Goal: Check status: Check status

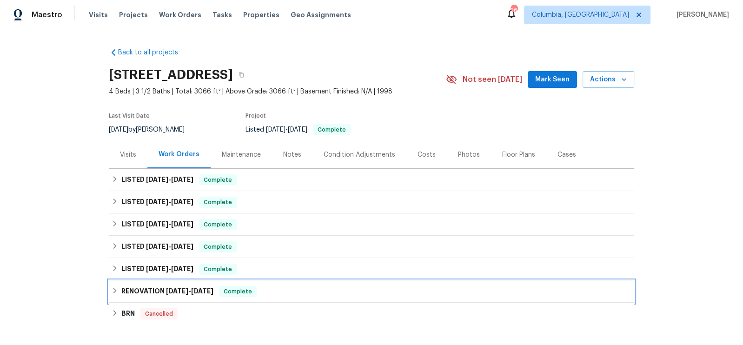
click at [189, 286] on h6 "RENOVATION 7/31/24 - 8/13/24" at bounding box center [167, 291] width 92 height 11
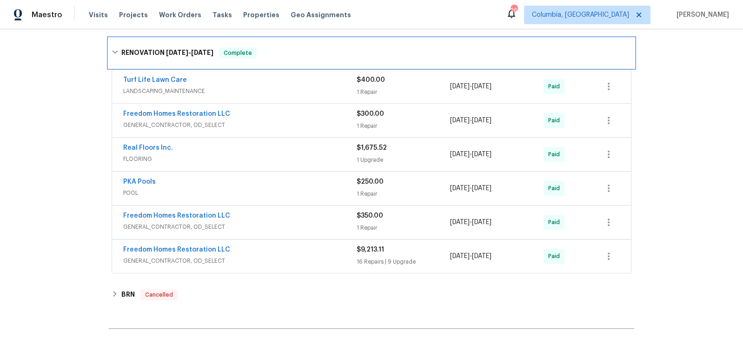
scroll to position [252, 0]
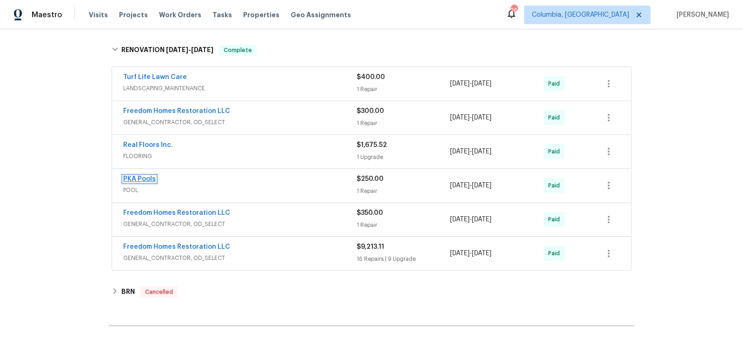
click at [145, 176] on link "PKA Pools" at bounding box center [139, 179] width 33 height 7
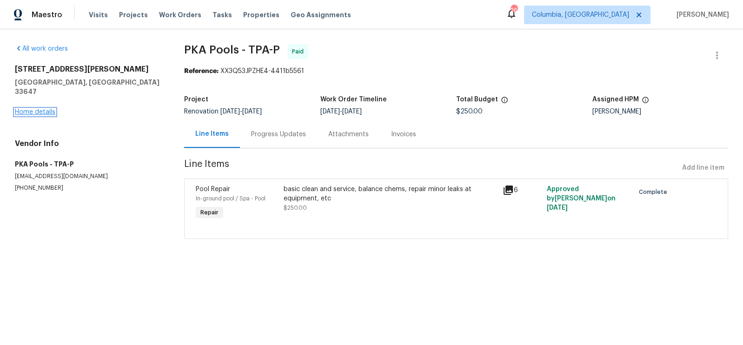
click at [44, 109] on link "Home details" at bounding box center [35, 112] width 40 height 7
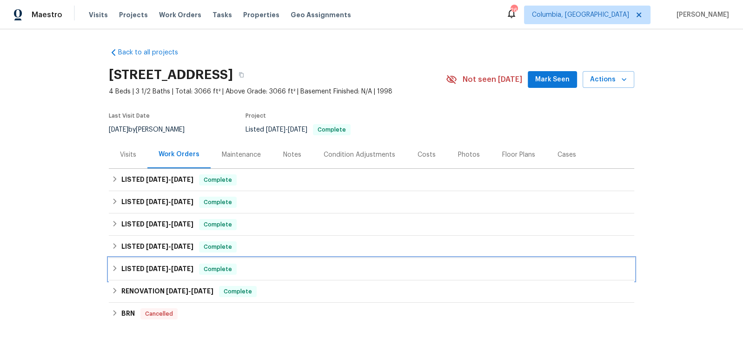
click at [145, 273] on h6 "LISTED 9/2/24 - 9/6/24" at bounding box center [157, 269] width 72 height 11
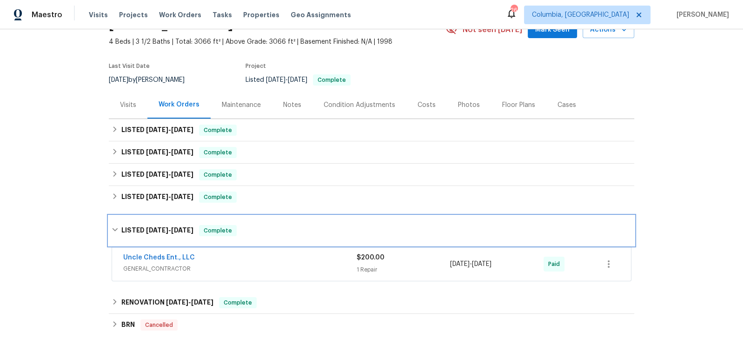
scroll to position [52, 0]
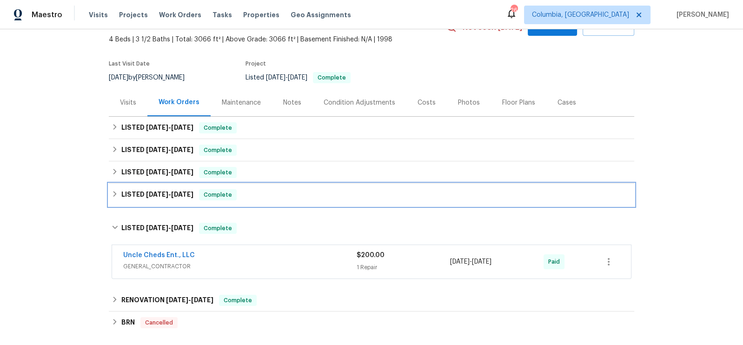
click at [136, 198] on h6 "LISTED 9/24/24 - 11/8/24" at bounding box center [157, 194] width 72 height 11
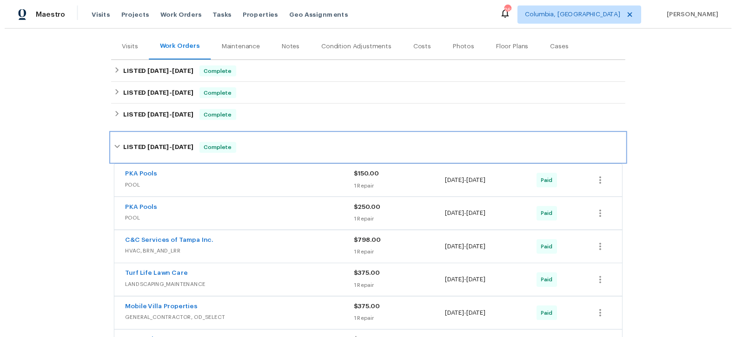
scroll to position [108, 0]
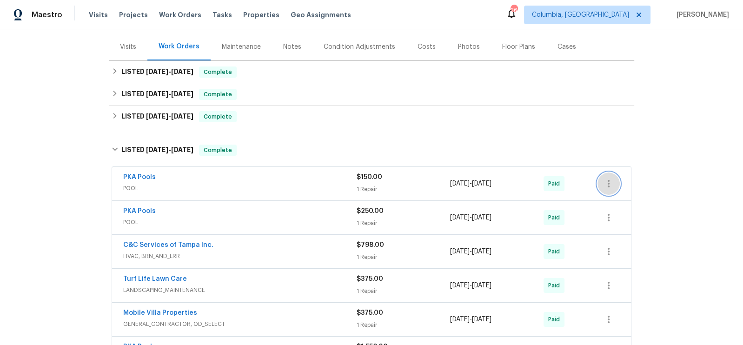
click at [608, 185] on icon "button" at bounding box center [608, 183] width 11 height 11
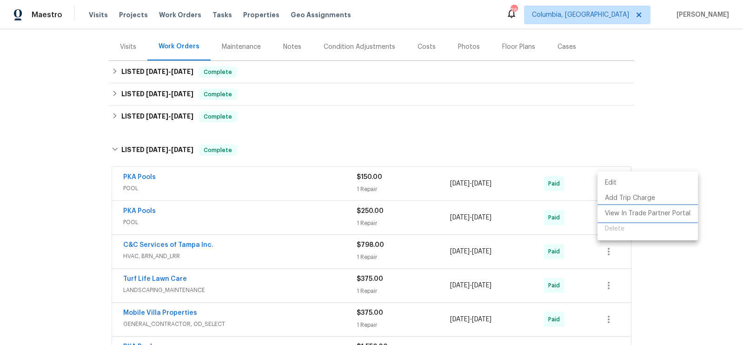
click at [614, 209] on li "View In Trade Partner Portal" at bounding box center [647, 213] width 100 height 15
click at [576, 219] on div at bounding box center [371, 172] width 743 height 345
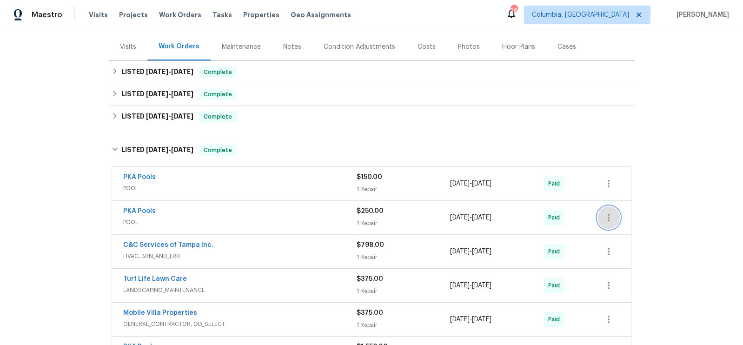
click at [611, 216] on icon "button" at bounding box center [608, 217] width 11 height 11
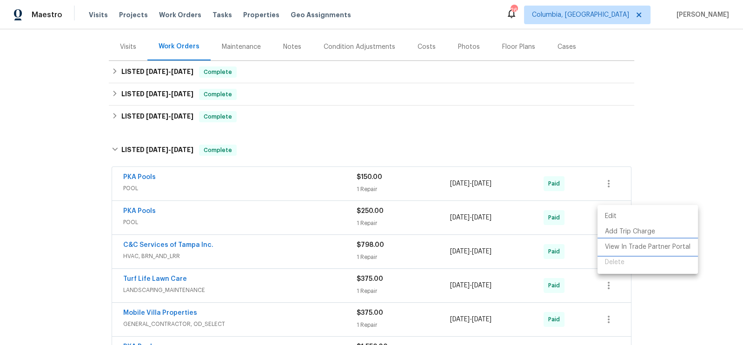
click at [613, 247] on li "View In Trade Partner Portal" at bounding box center [647, 246] width 100 height 15
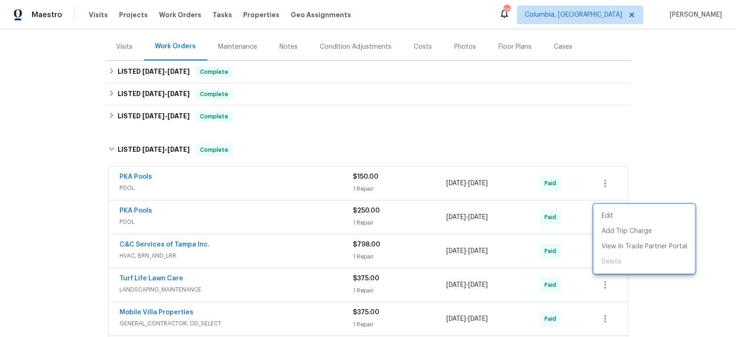
click at [135, 174] on div at bounding box center [368, 168] width 736 height 337
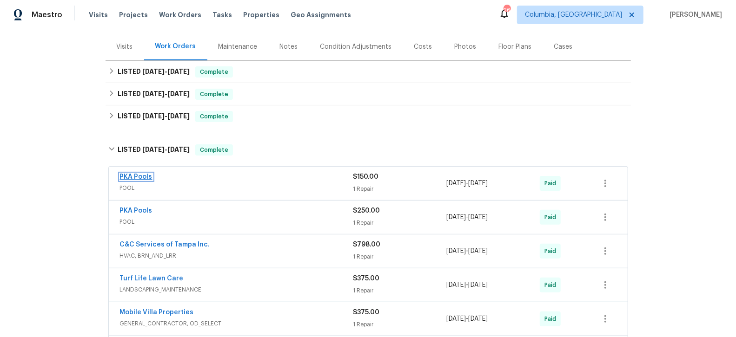
click at [135, 175] on link "PKA Pools" at bounding box center [136, 177] width 33 height 7
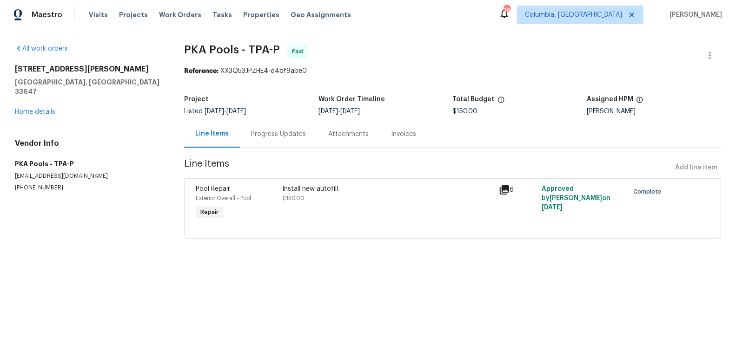
click at [284, 134] on div "Progress Updates" at bounding box center [278, 134] width 55 height 9
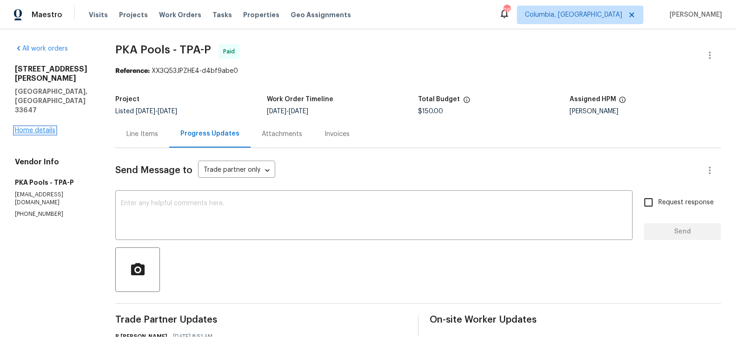
click at [44, 127] on link "Home details" at bounding box center [35, 130] width 40 height 7
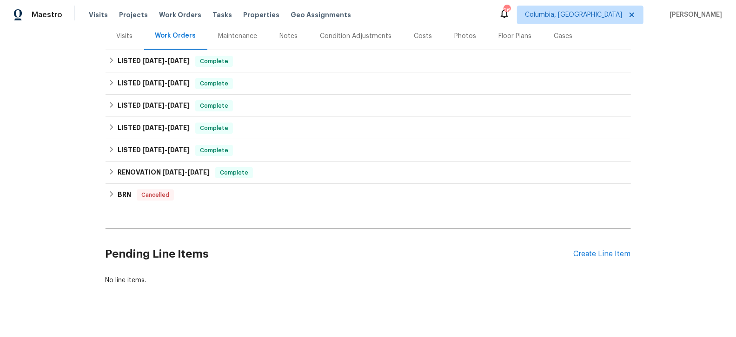
scroll to position [128, 0]
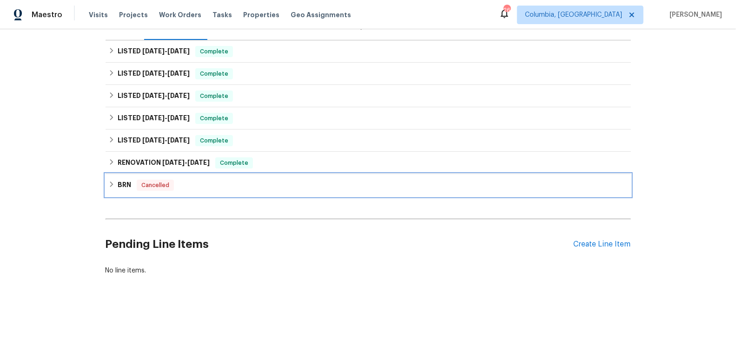
click at [122, 184] on h6 "BRN" at bounding box center [124, 185] width 13 height 11
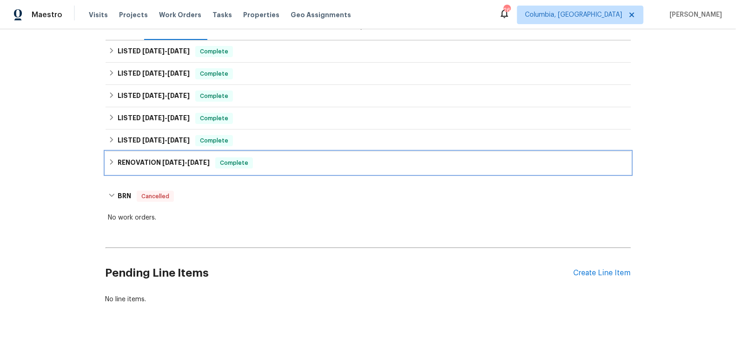
click at [139, 160] on h6 "RENOVATION 7/31/24 - 8/13/24" at bounding box center [164, 163] width 92 height 11
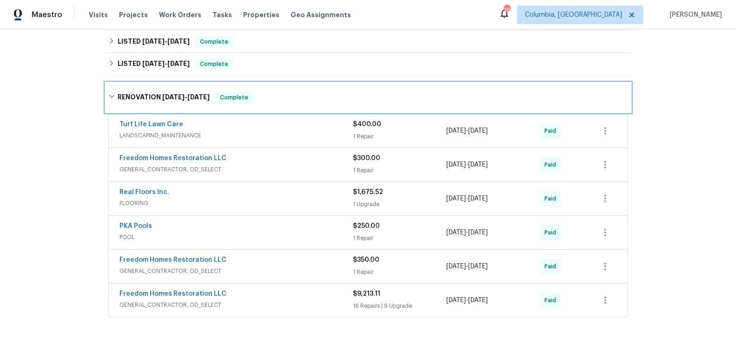
scroll to position [206, 0]
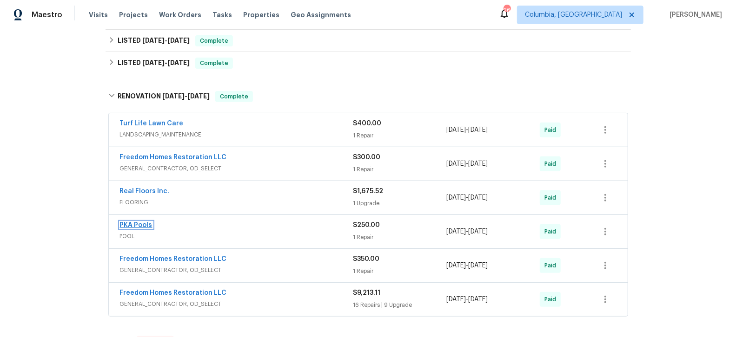
click at [137, 223] on link "PKA Pools" at bounding box center [136, 225] width 33 height 7
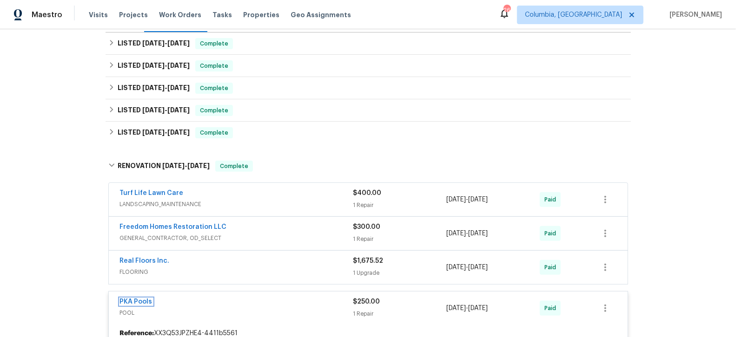
scroll to position [123, 0]
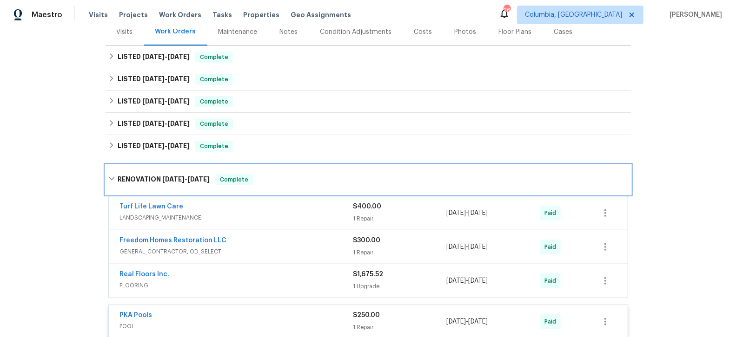
click at [142, 181] on h6 "RENOVATION 7/31/24 - 8/13/24" at bounding box center [164, 179] width 92 height 11
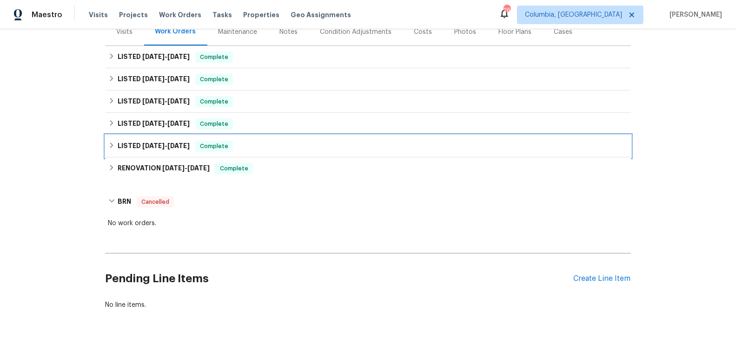
click at [142, 146] on span "9/2/24" at bounding box center [153, 146] width 22 height 7
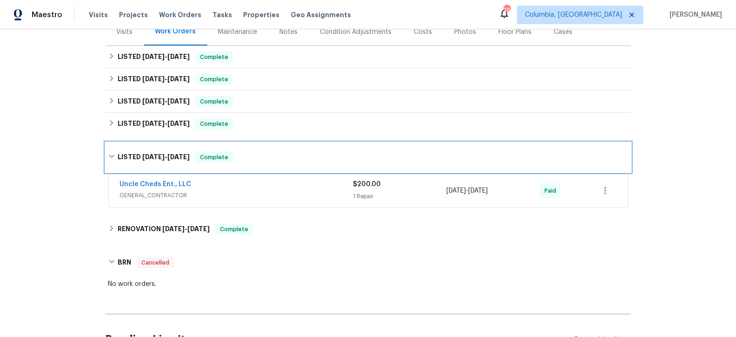
click at [145, 153] on h6 "LISTED 9/2/24 - 9/6/24" at bounding box center [154, 157] width 72 height 11
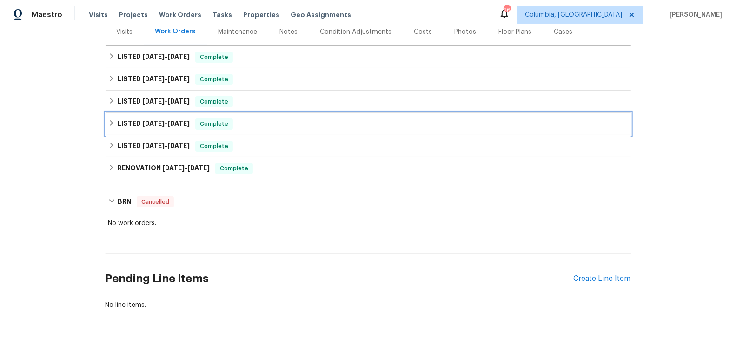
click at [145, 123] on span "9/24/24" at bounding box center [153, 123] width 22 height 7
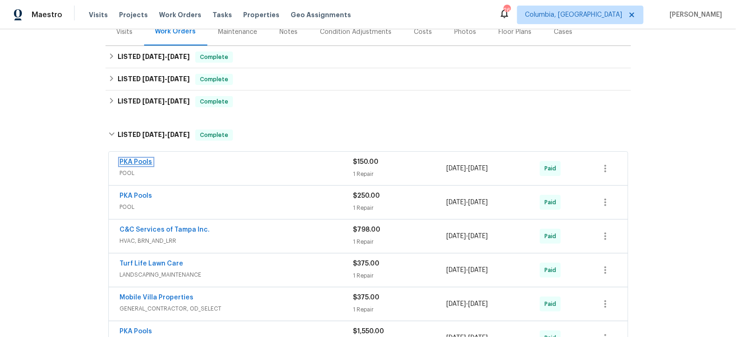
click at [144, 160] on link "PKA Pools" at bounding box center [136, 162] width 33 height 7
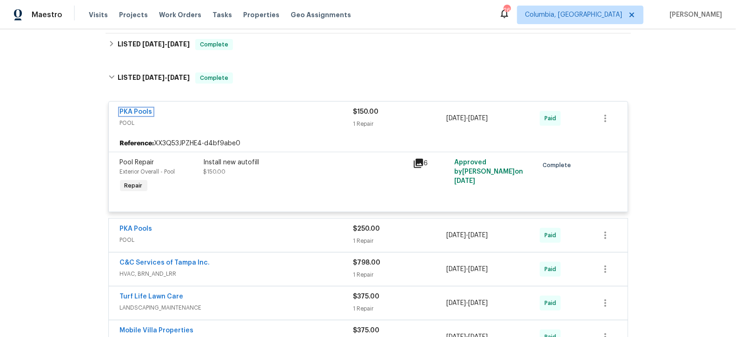
scroll to position [188, 0]
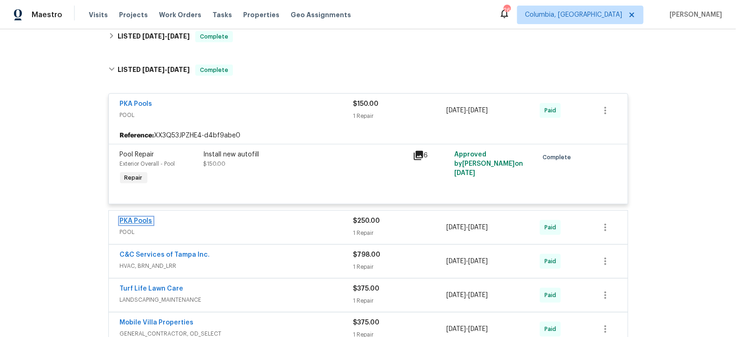
click at [142, 223] on link "PKA Pools" at bounding box center [136, 221] width 33 height 7
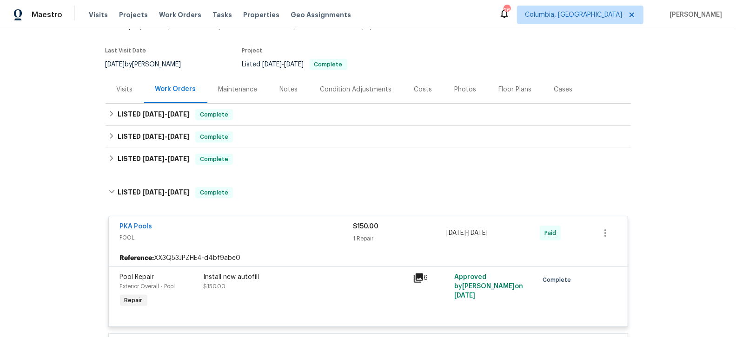
scroll to position [45, 0]
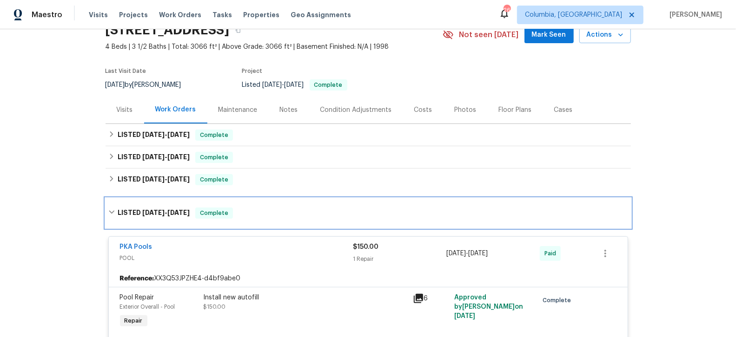
click at [145, 213] on span "9/24/24" at bounding box center [153, 213] width 22 height 7
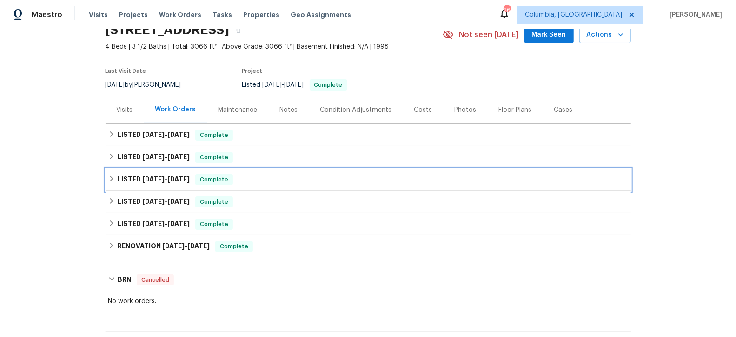
click at [150, 179] on span "11/20/24" at bounding box center [153, 179] width 22 height 7
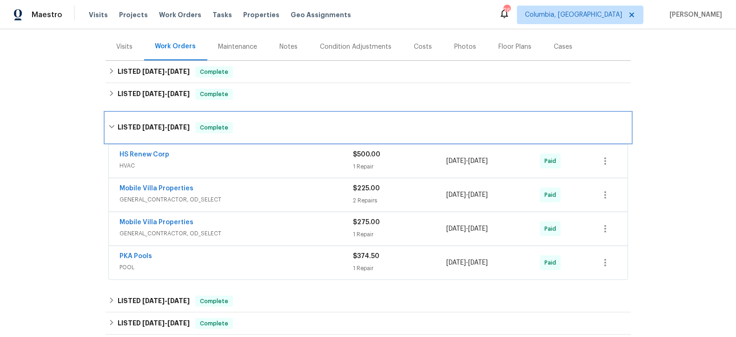
scroll to position [126, 0]
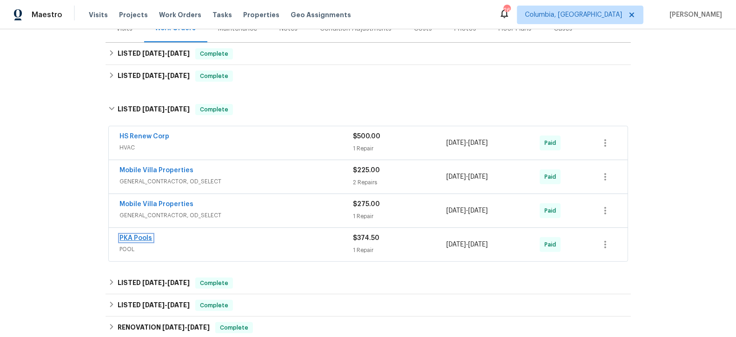
click at [134, 235] on link "PKA Pools" at bounding box center [136, 238] width 33 height 7
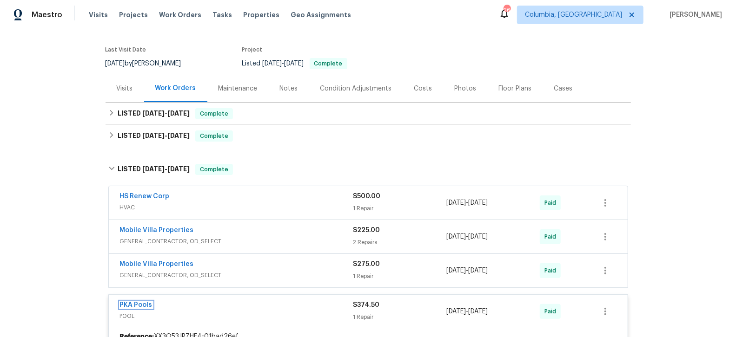
scroll to position [62, 0]
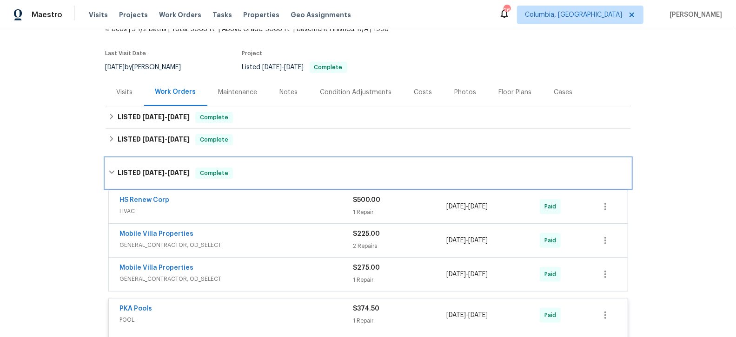
click at [146, 173] on span "11/20/24" at bounding box center [153, 173] width 22 height 7
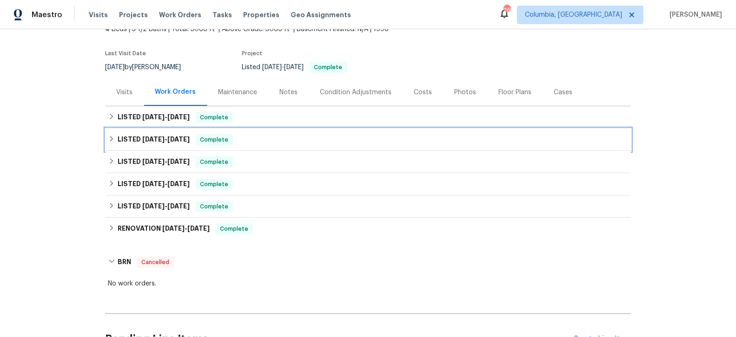
click at [153, 139] on span "5/10/25" at bounding box center [153, 139] width 22 height 7
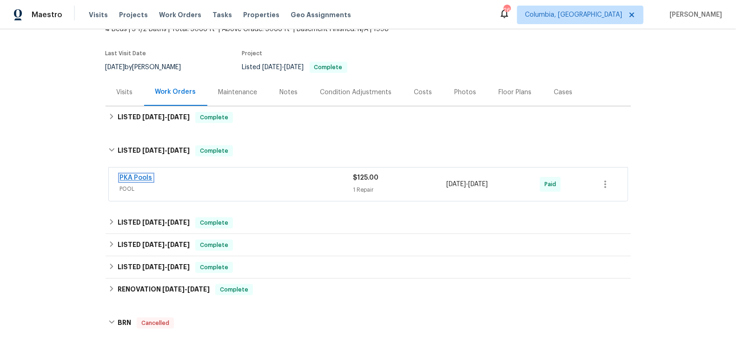
click at [132, 178] on link "PKA Pools" at bounding box center [136, 178] width 33 height 7
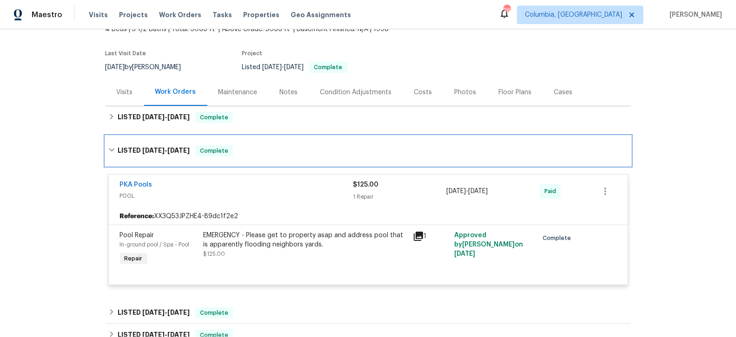
click at [143, 148] on span "5/10/25" at bounding box center [153, 150] width 22 height 7
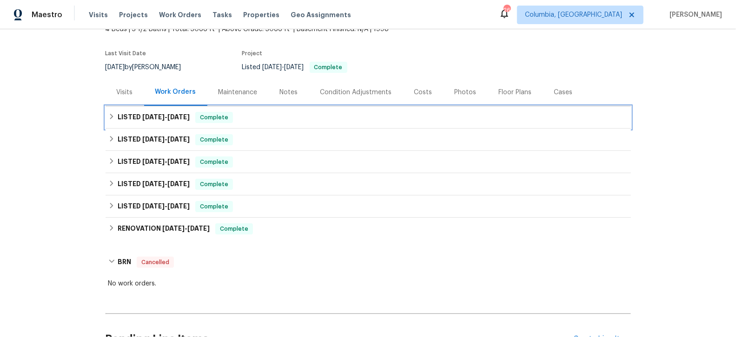
click at [142, 114] on span "6/18/25" at bounding box center [153, 117] width 22 height 7
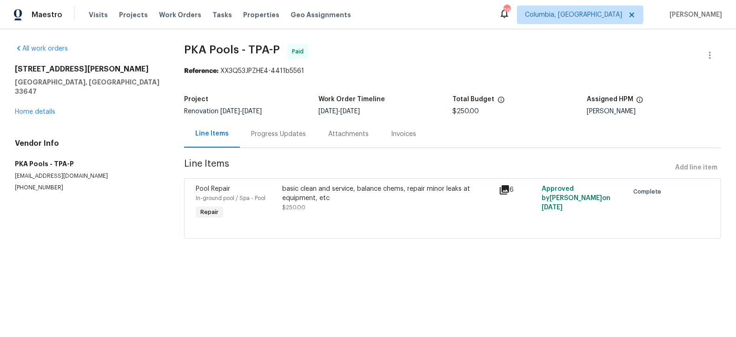
click at [279, 130] on div "Progress Updates" at bounding box center [278, 134] width 55 height 9
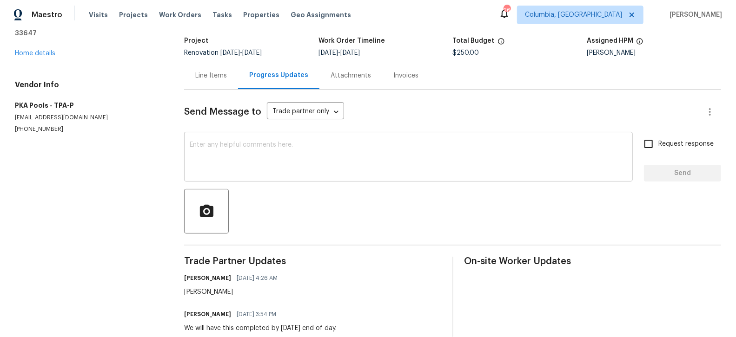
scroll to position [80, 0]
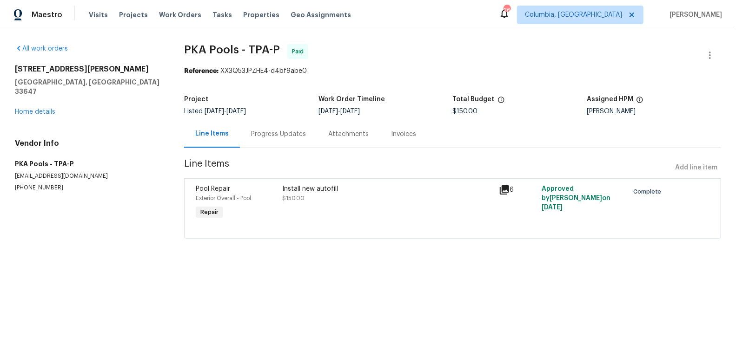
click at [266, 131] on div "Progress Updates" at bounding box center [278, 134] width 55 height 9
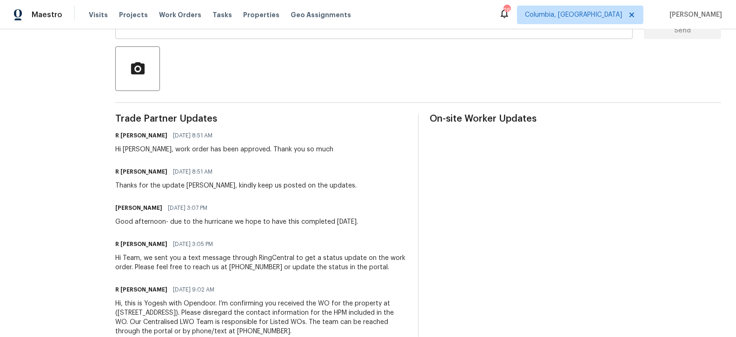
scroll to position [216, 0]
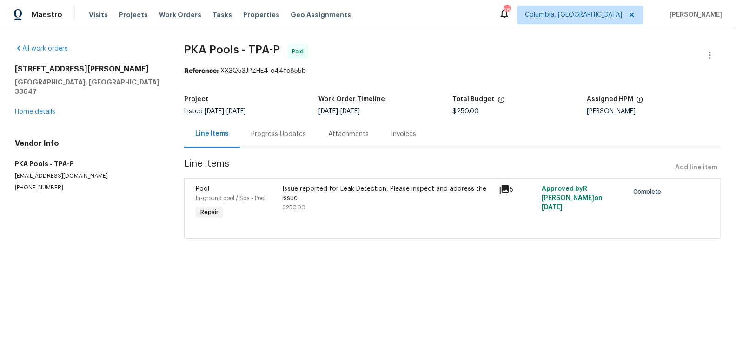
click at [277, 134] on div "Progress Updates" at bounding box center [278, 134] width 55 height 9
click at [284, 137] on div "Progress Updates" at bounding box center [278, 134] width 55 height 9
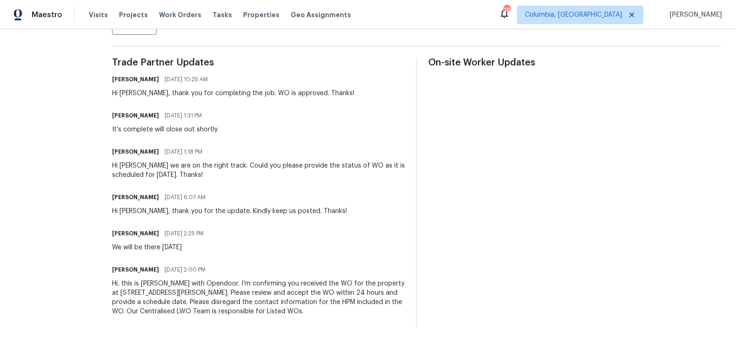
scroll to position [262, 0]
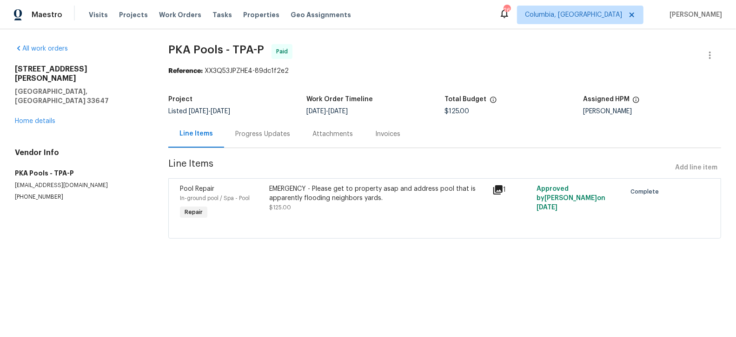
click at [268, 132] on div "Progress Updates" at bounding box center [262, 134] width 55 height 9
